Goal: Submit feedback/report problem

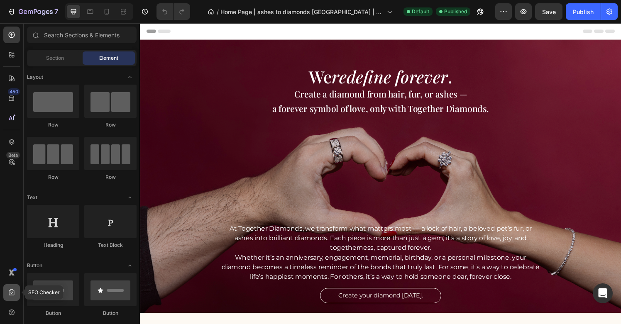
click at [12, 294] on icon at bounding box center [11, 293] width 8 height 8
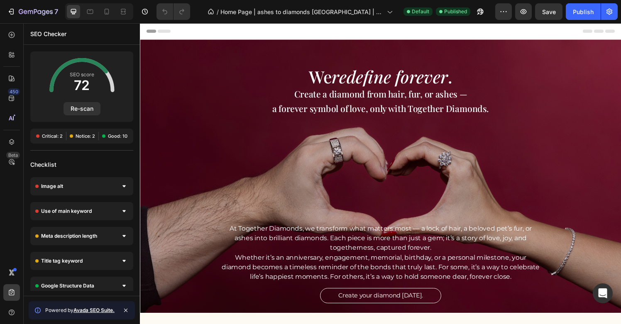
click at [48, 138] on span "Critical: 2" at bounding box center [52, 136] width 21 height 7
click at [110, 189] on div "Image alt" at bounding box center [81, 186] width 103 height 18
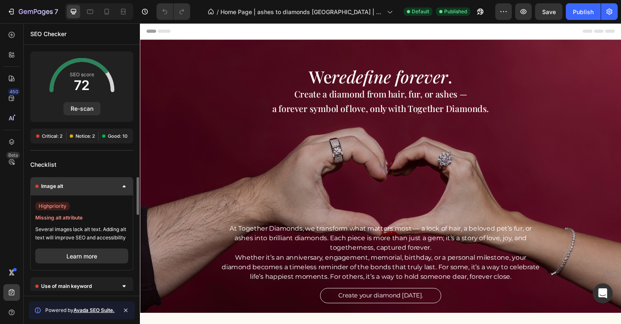
click at [110, 189] on div "Image alt" at bounding box center [81, 186] width 103 height 18
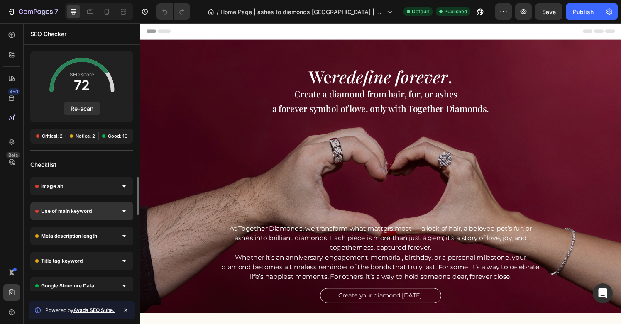
click at [120, 211] on div at bounding box center [124, 211] width 8 height 8
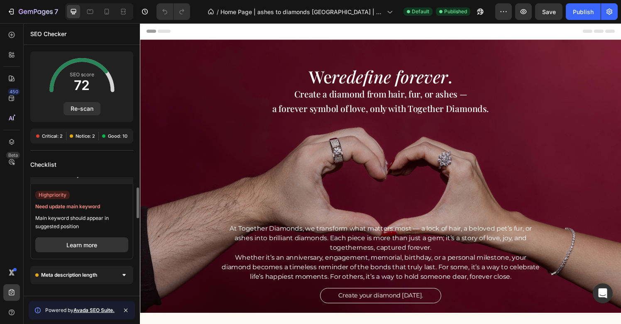
scroll to position [37, 0]
click at [108, 243] on button "Learn more" at bounding box center [81, 244] width 93 height 15
click at [54, 197] on span "high priority" at bounding box center [52, 195] width 34 height 8
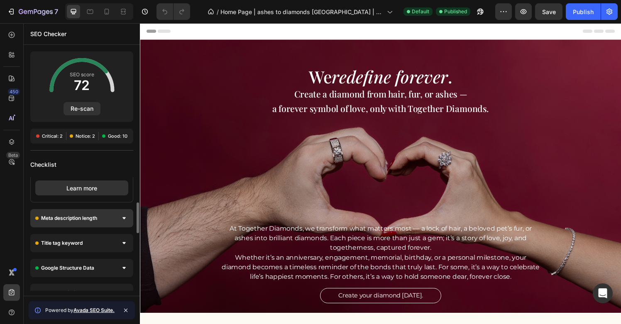
click at [104, 218] on div "Meta description length" at bounding box center [81, 218] width 103 height 18
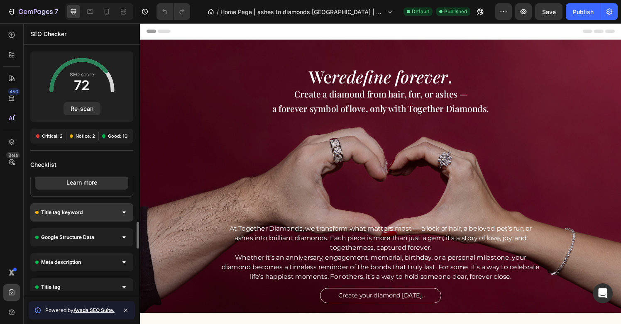
click at [107, 214] on div "Title tag keyword" at bounding box center [81, 213] width 103 height 18
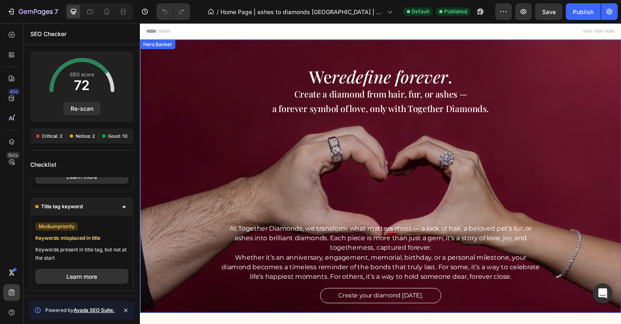
click at [175, 216] on div "We redefine forever . Heading Create a diamond from hair, fur, or ashes — a for…" at bounding box center [389, 190] width 499 height 246
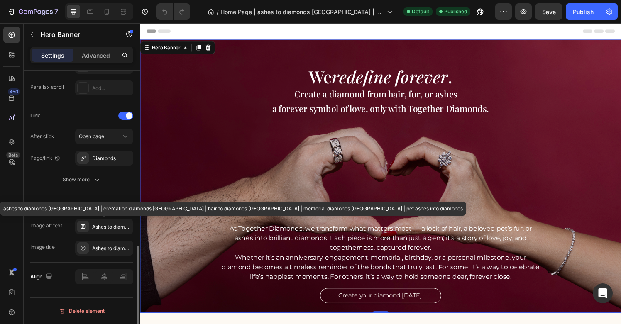
scroll to position [0, 0]
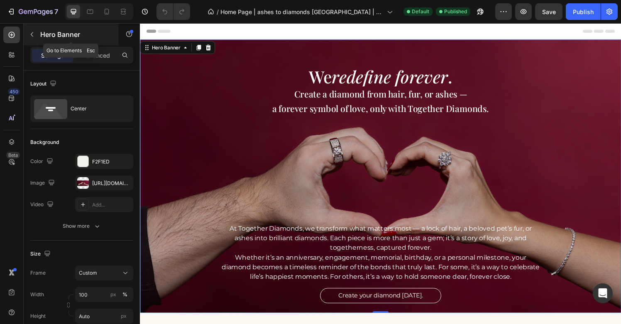
click at [32, 34] on icon "button" at bounding box center [32, 34] width 7 height 7
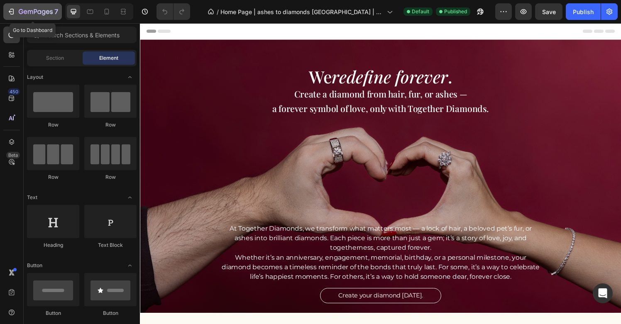
click at [17, 8] on div "7" at bounding box center [32, 12] width 51 height 10
